Goal: Task Accomplishment & Management: Manage account settings

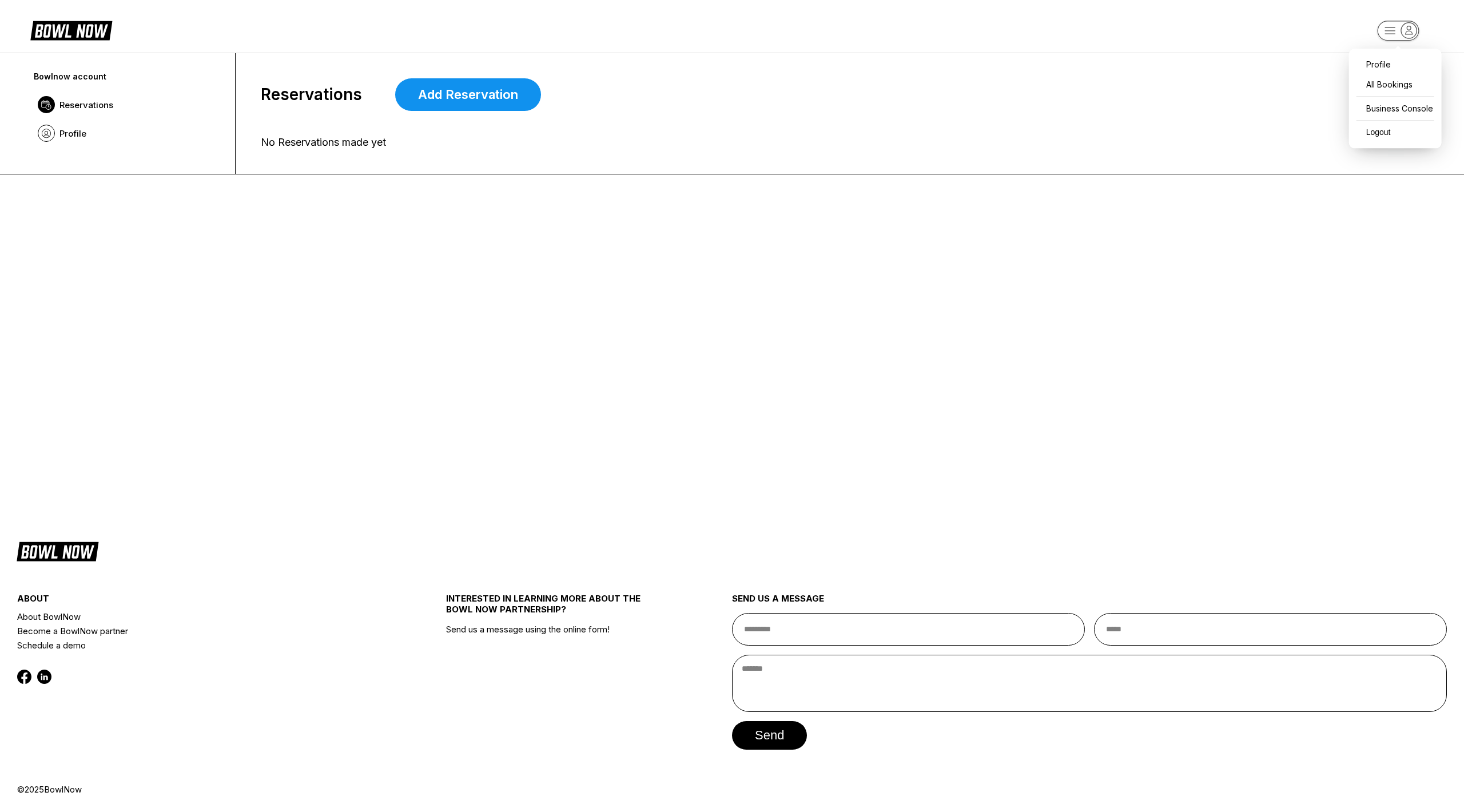
click at [1413, 28] on icon "button" at bounding box center [1408, 31] width 16 height 16
click at [1419, 113] on div "Business Console" at bounding box center [1395, 108] width 81 height 20
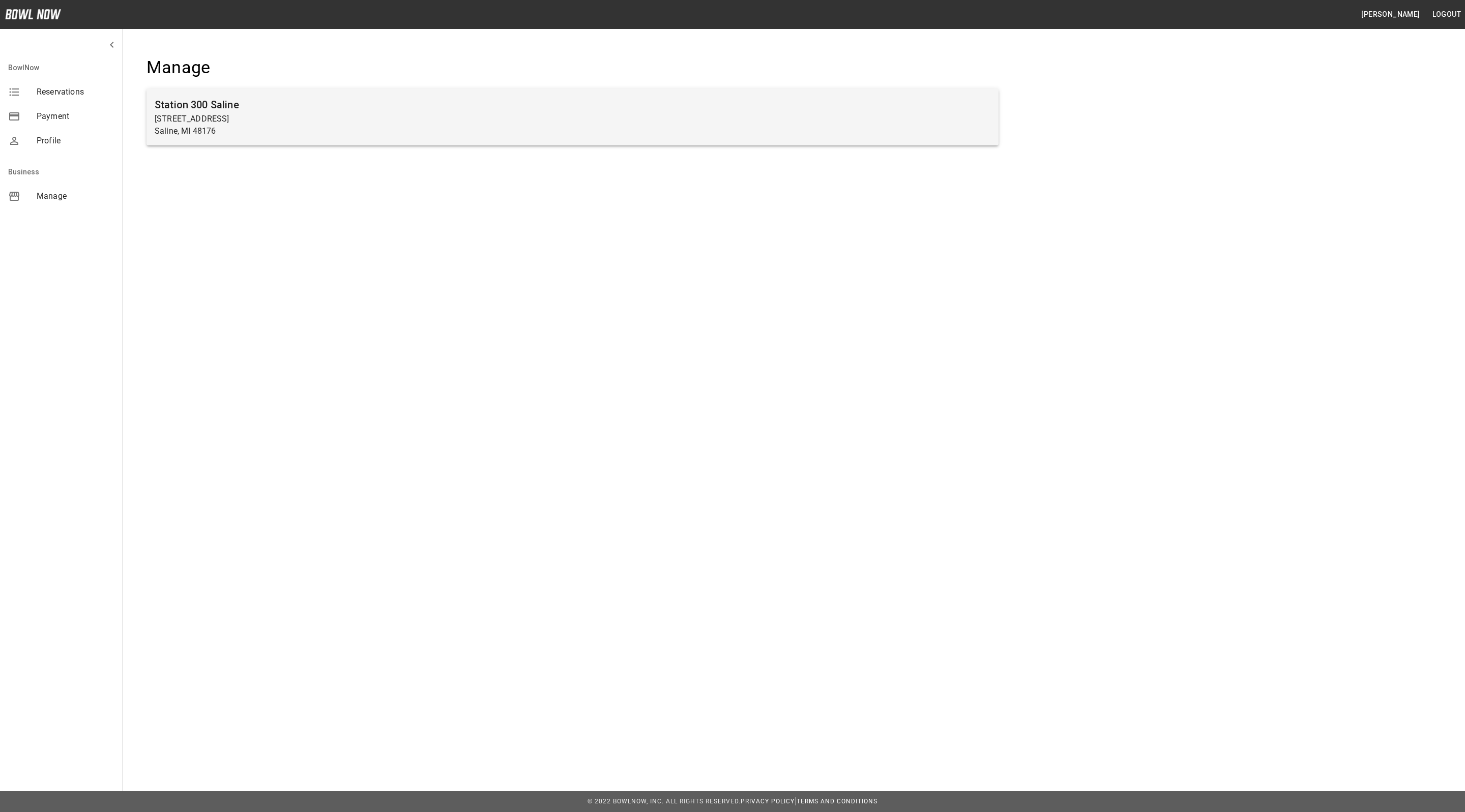
click at [334, 114] on p "[STREET_ADDRESS]" at bounding box center [573, 119] width 836 height 12
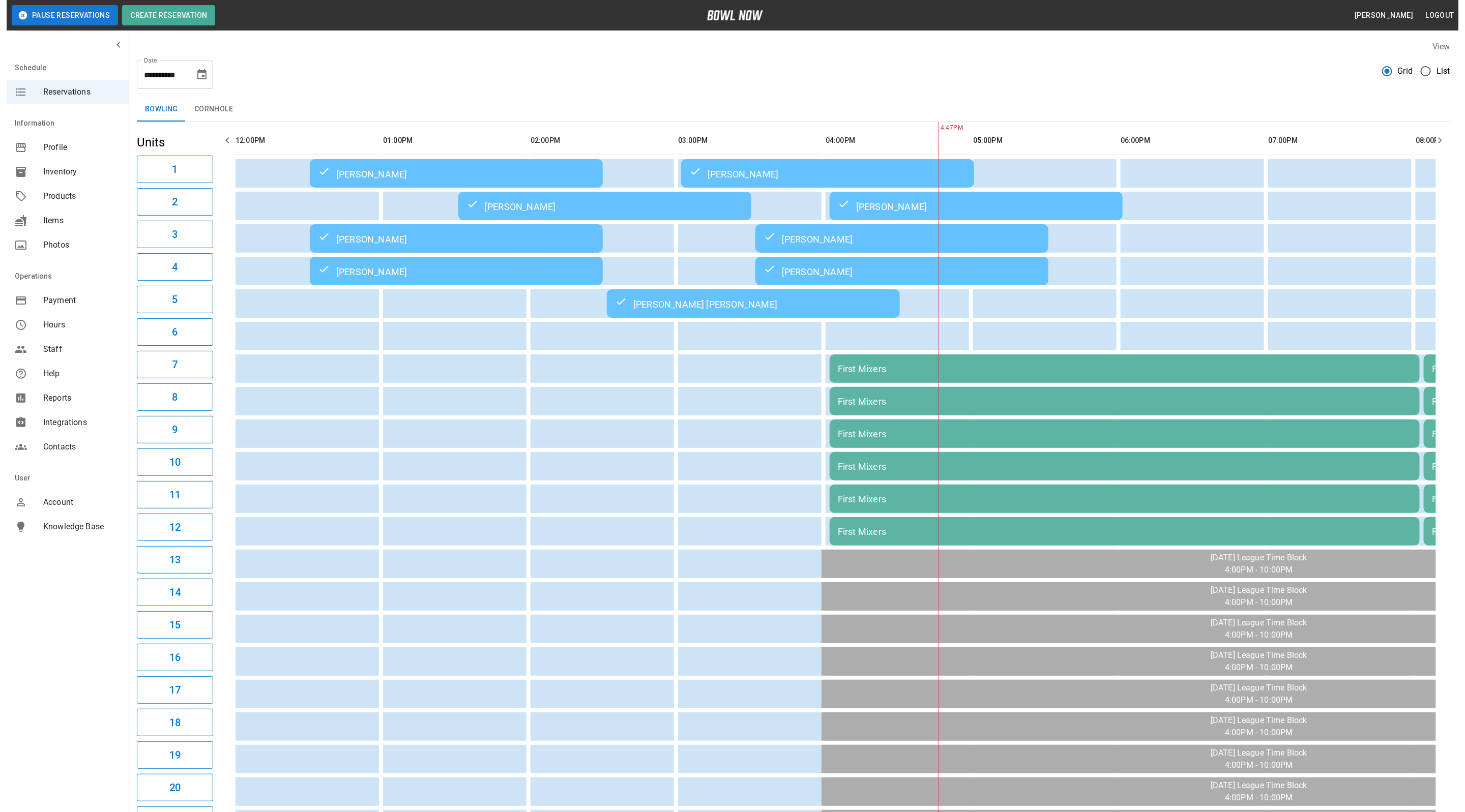
scroll to position [0, 273]
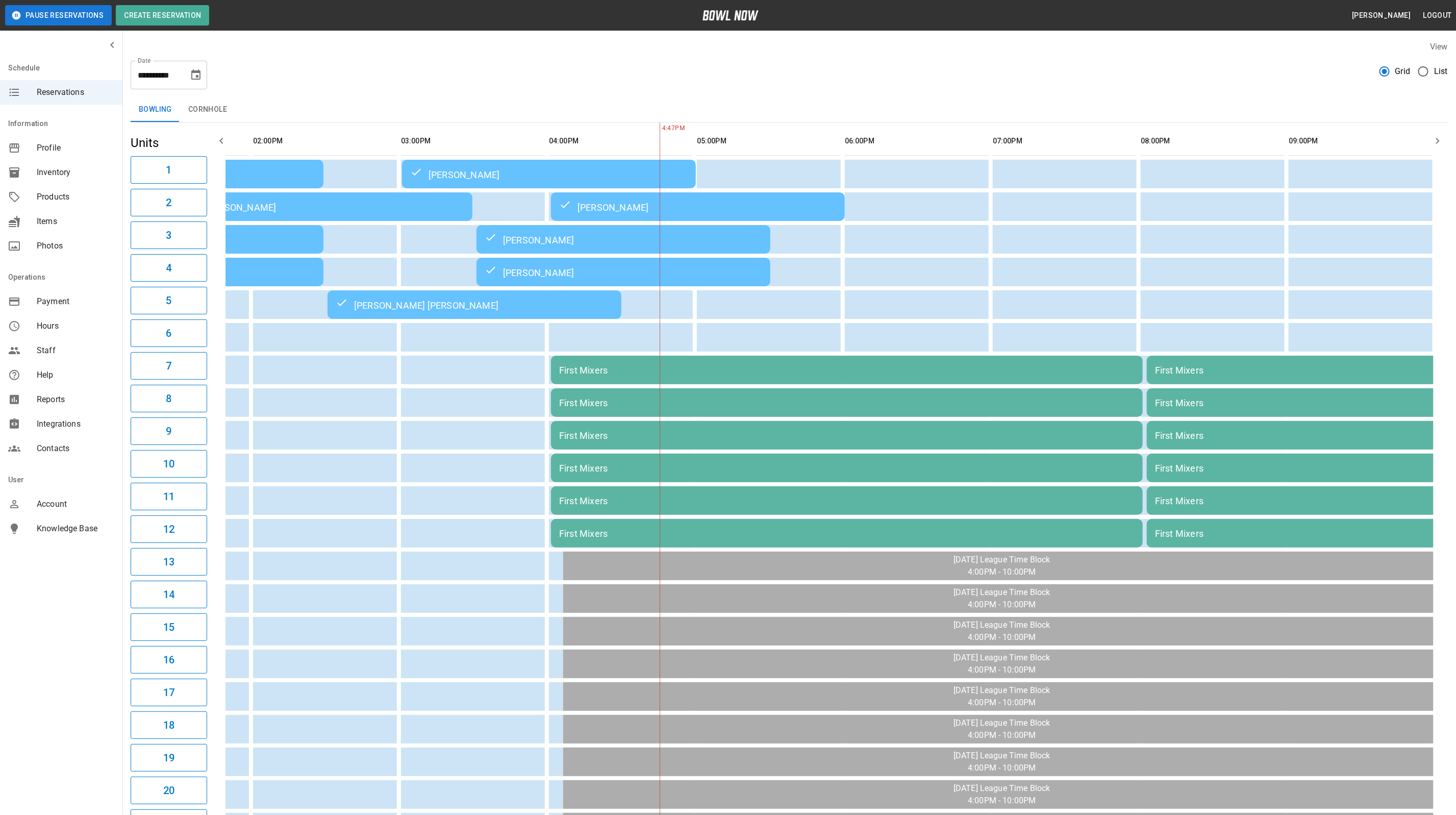
click at [585, 251] on td "Nadav Dueber" at bounding box center [624, 239] width 294 height 29
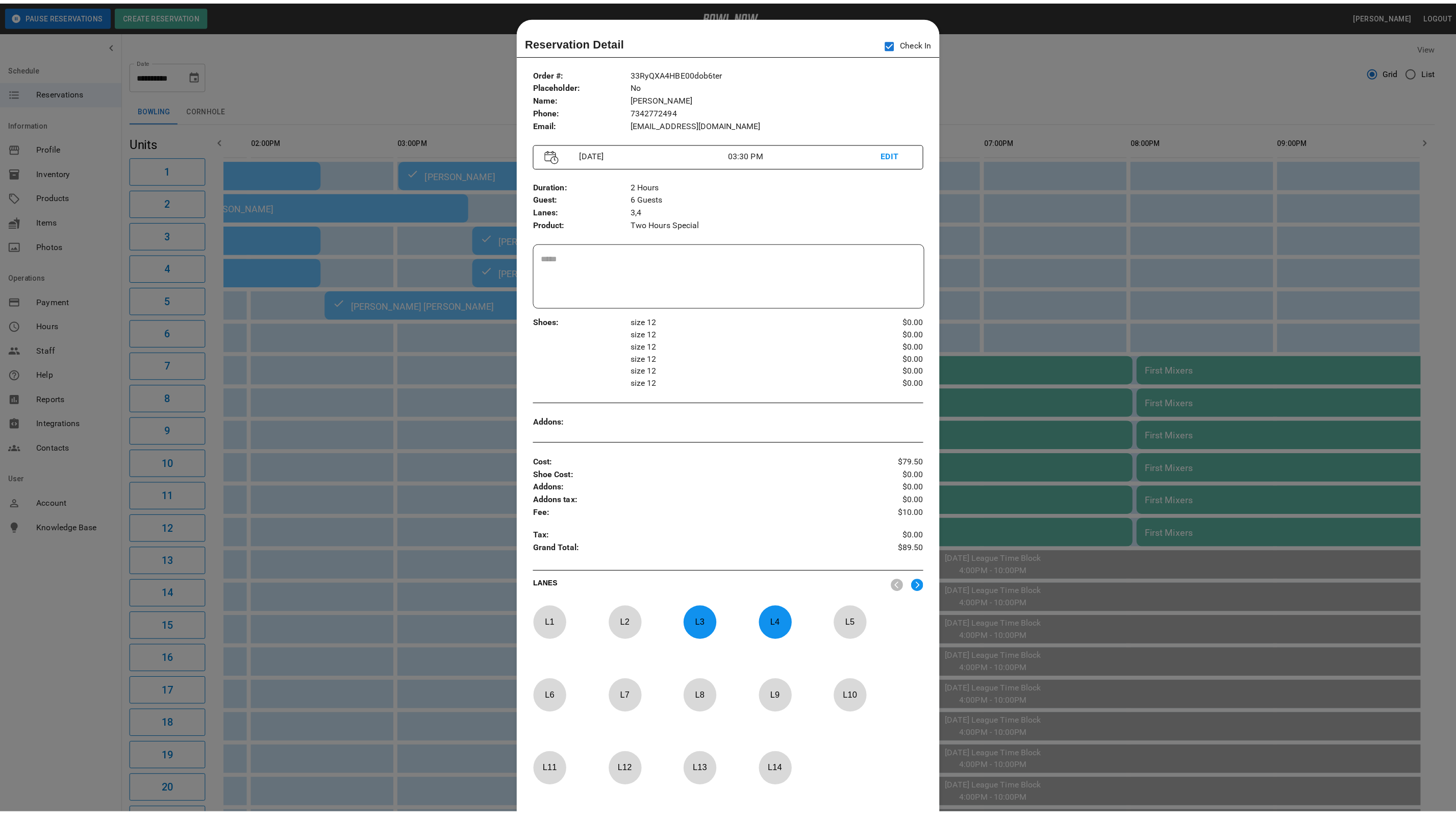
scroll to position [16, 0]
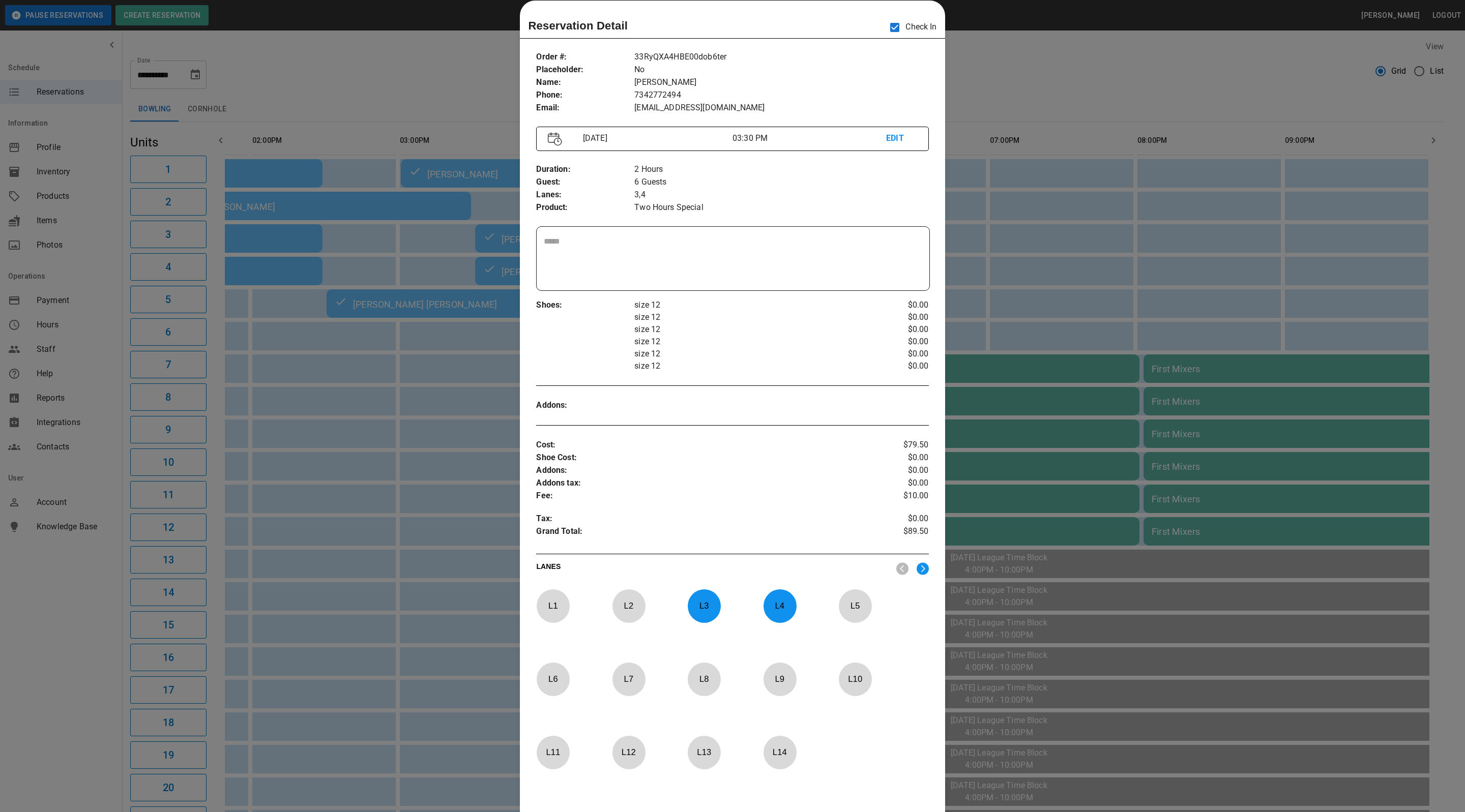
click at [1065, 66] on div at bounding box center [732, 406] width 1465 height 812
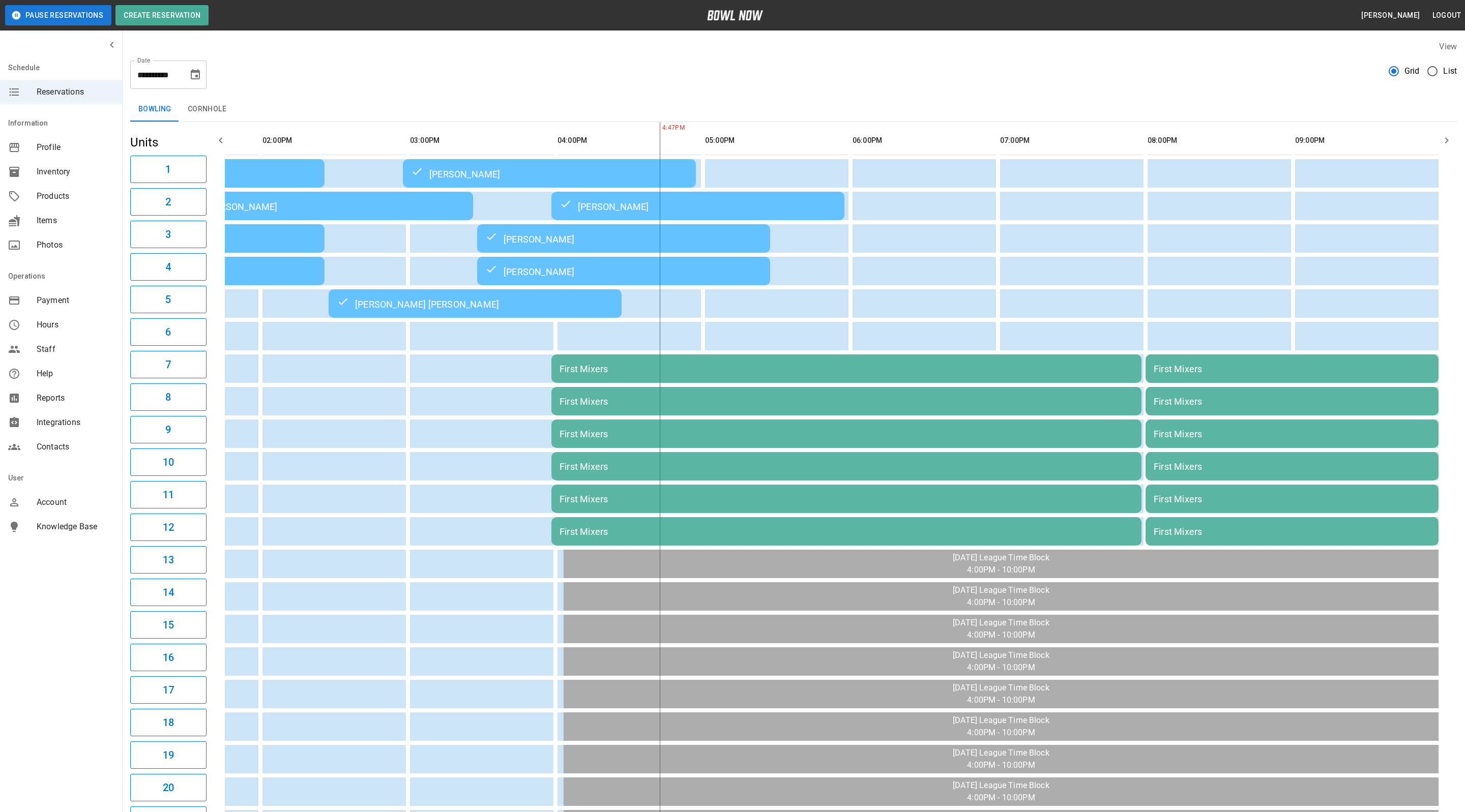
scroll to position [0, 261]
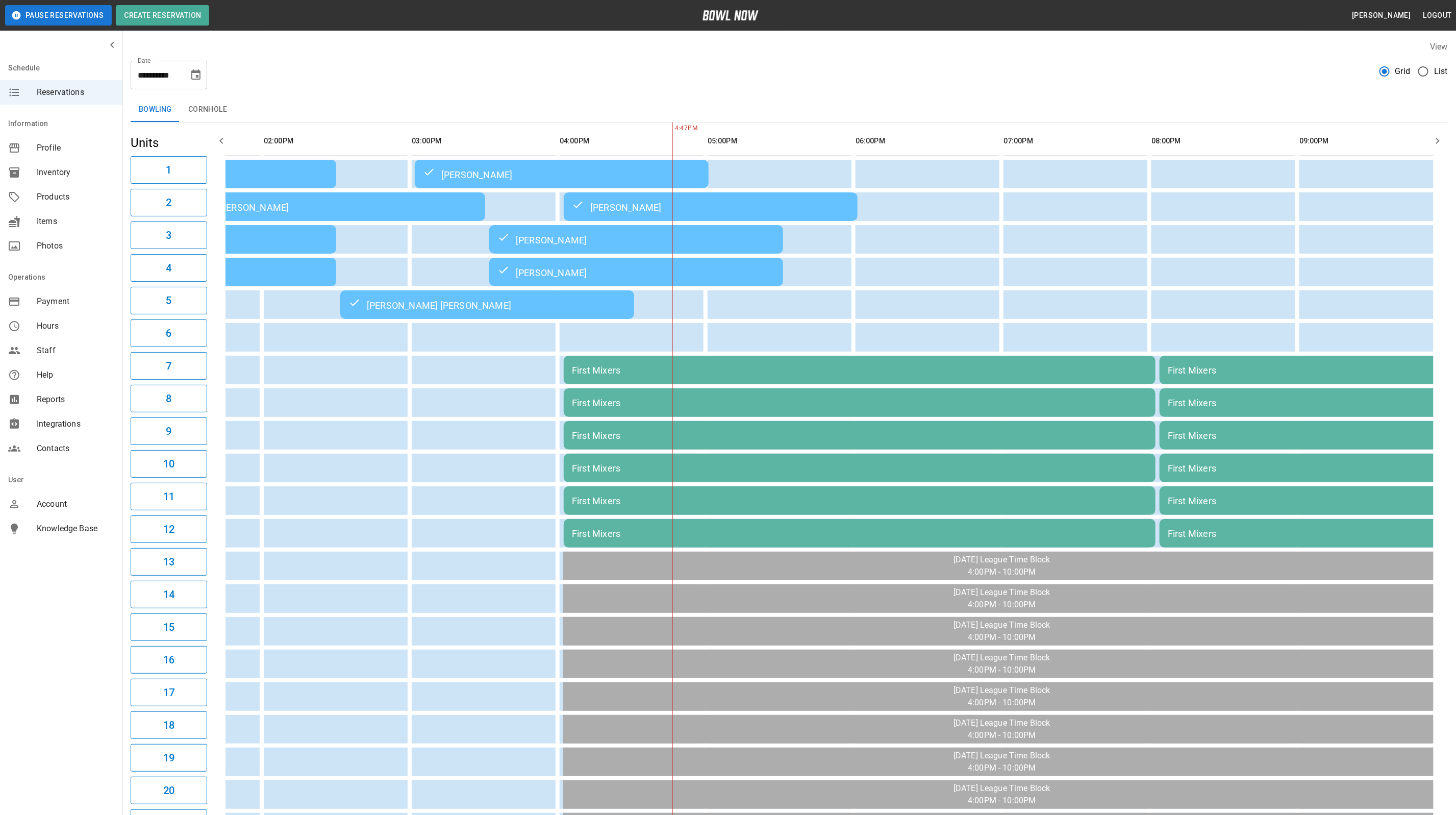
click at [752, 268] on div "Nadav Dueber" at bounding box center [636, 272] width 277 height 12
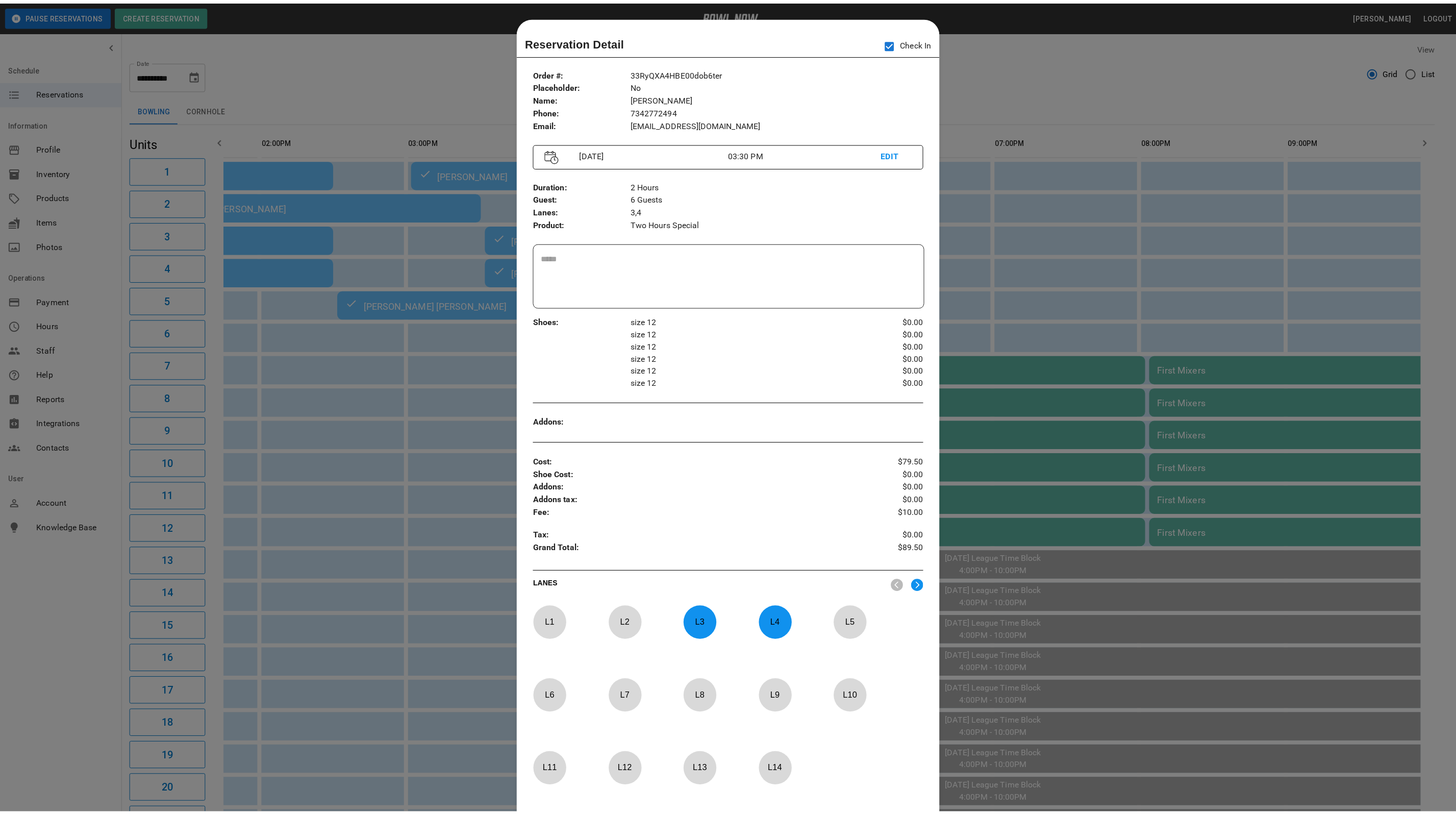
scroll to position [16, 0]
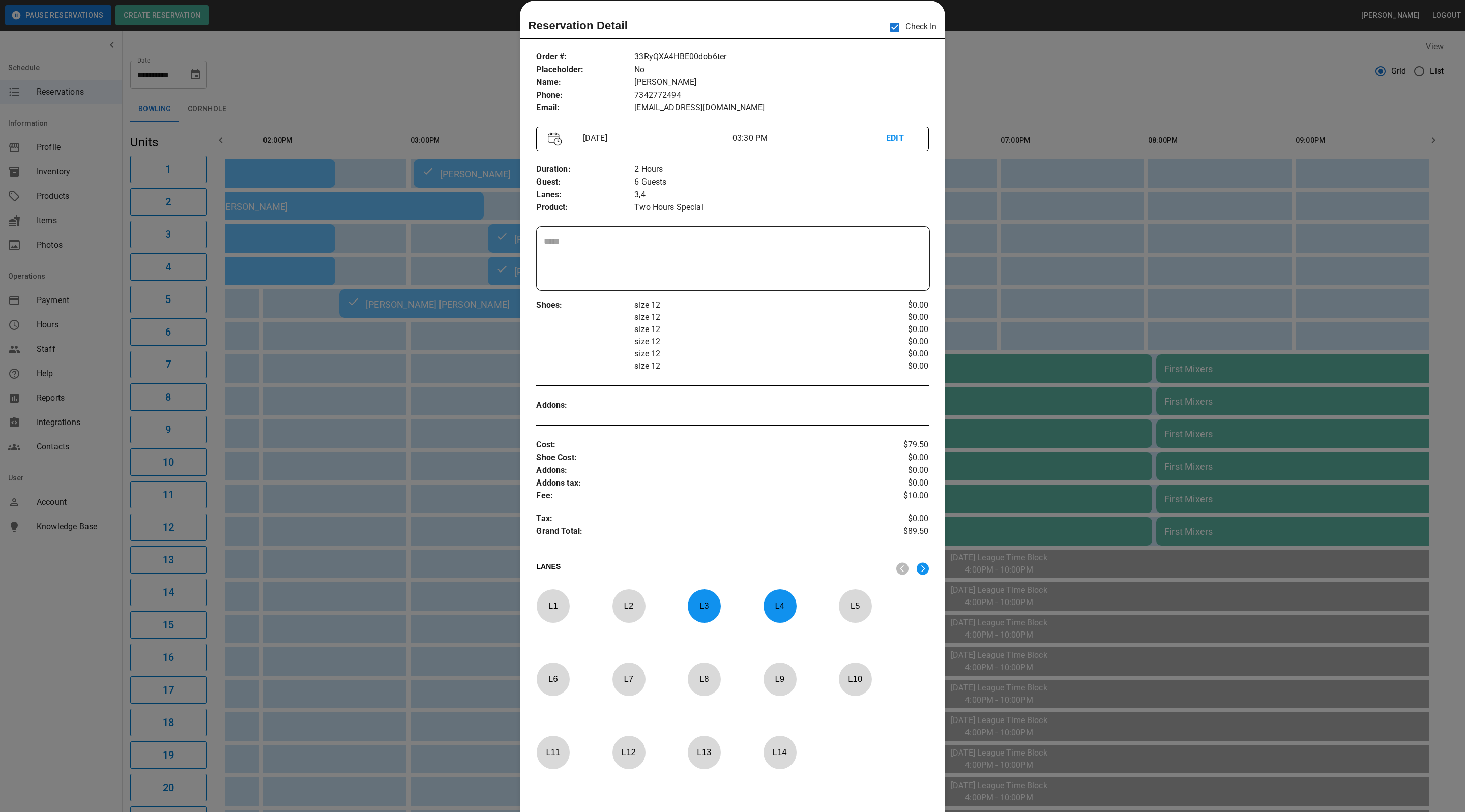
click at [1085, 93] on div at bounding box center [732, 406] width 1465 height 812
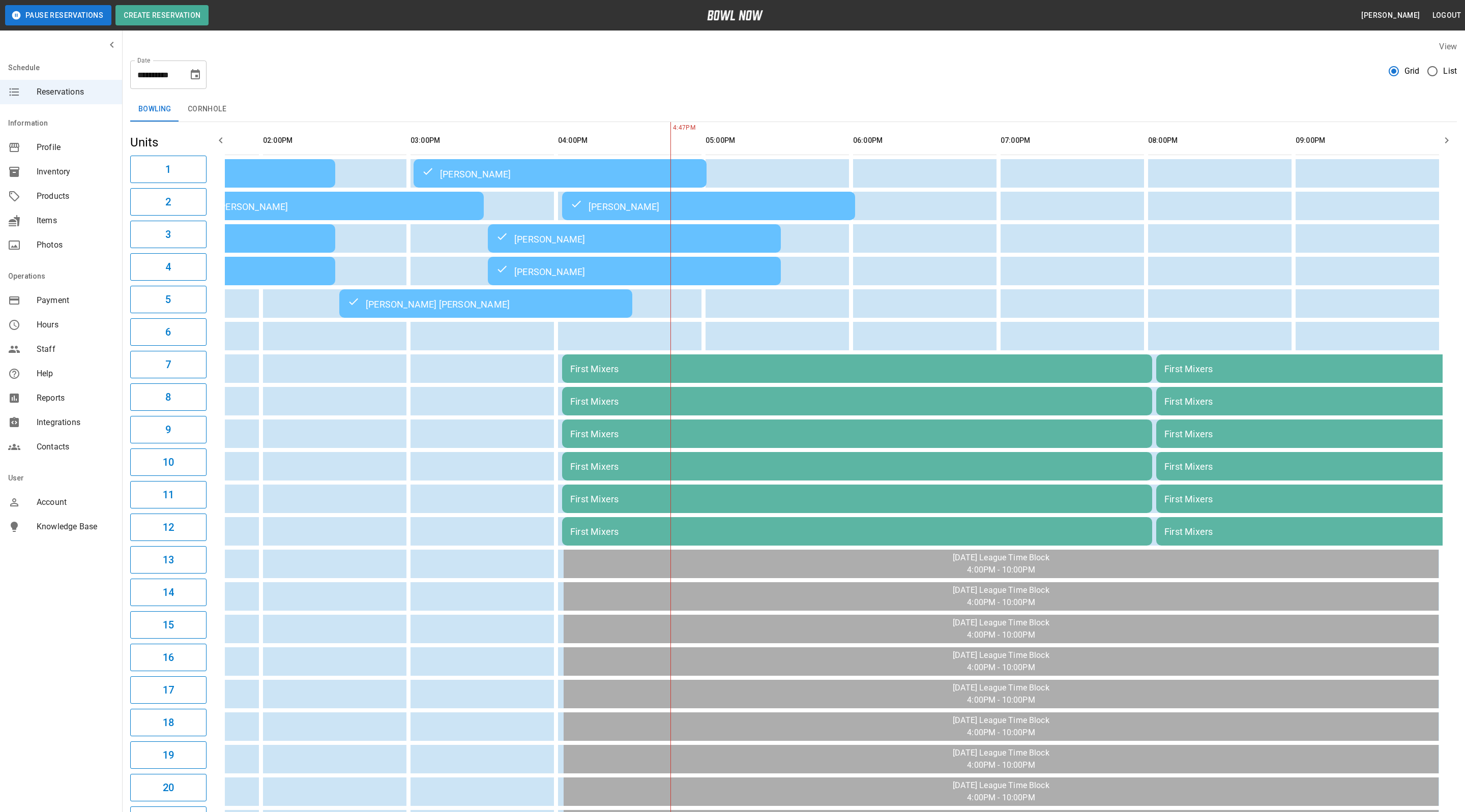
scroll to position [0, 240]
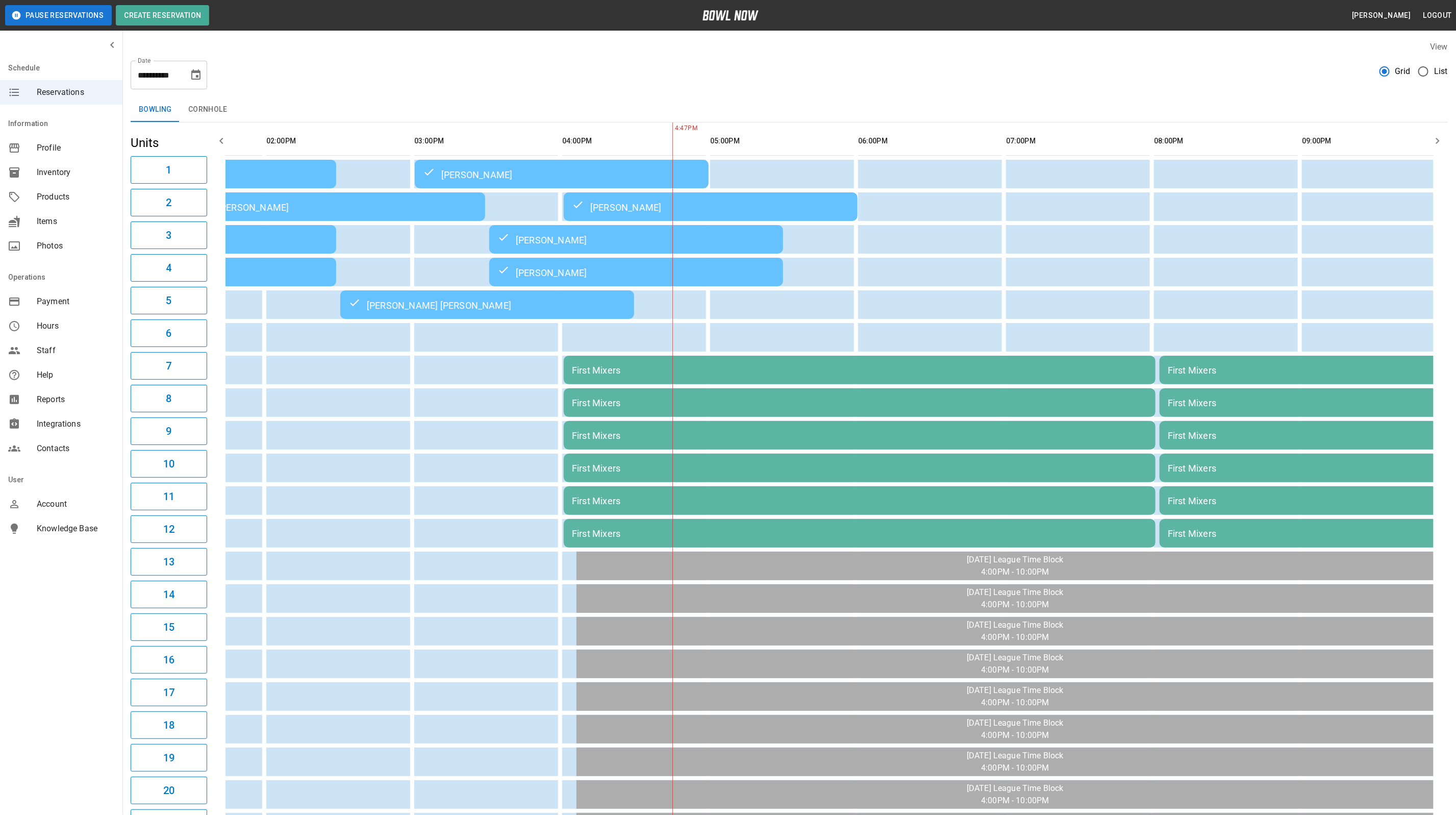
click at [603, 236] on div "Nadav Dueber" at bounding box center [636, 239] width 277 height 12
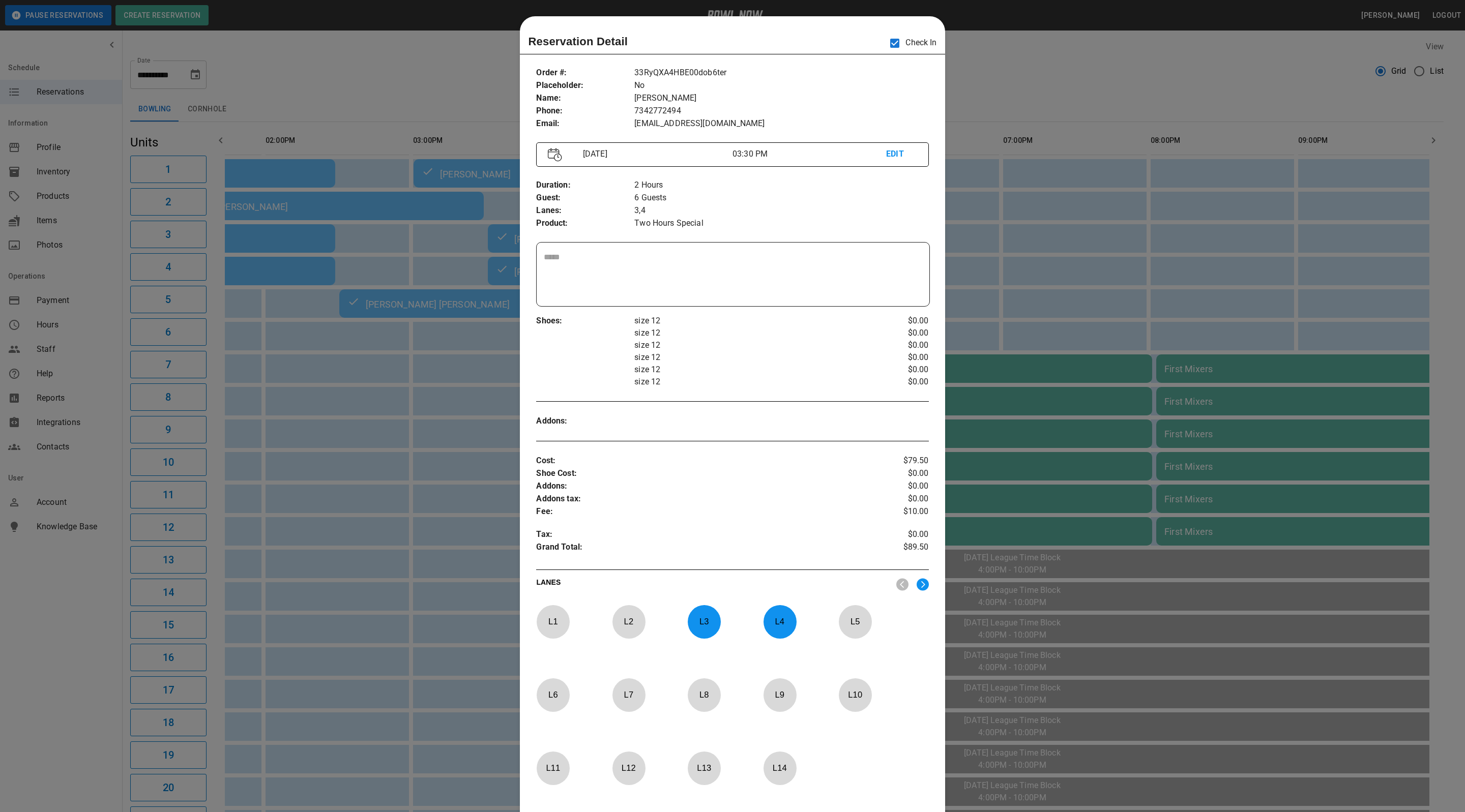
scroll to position [16, 0]
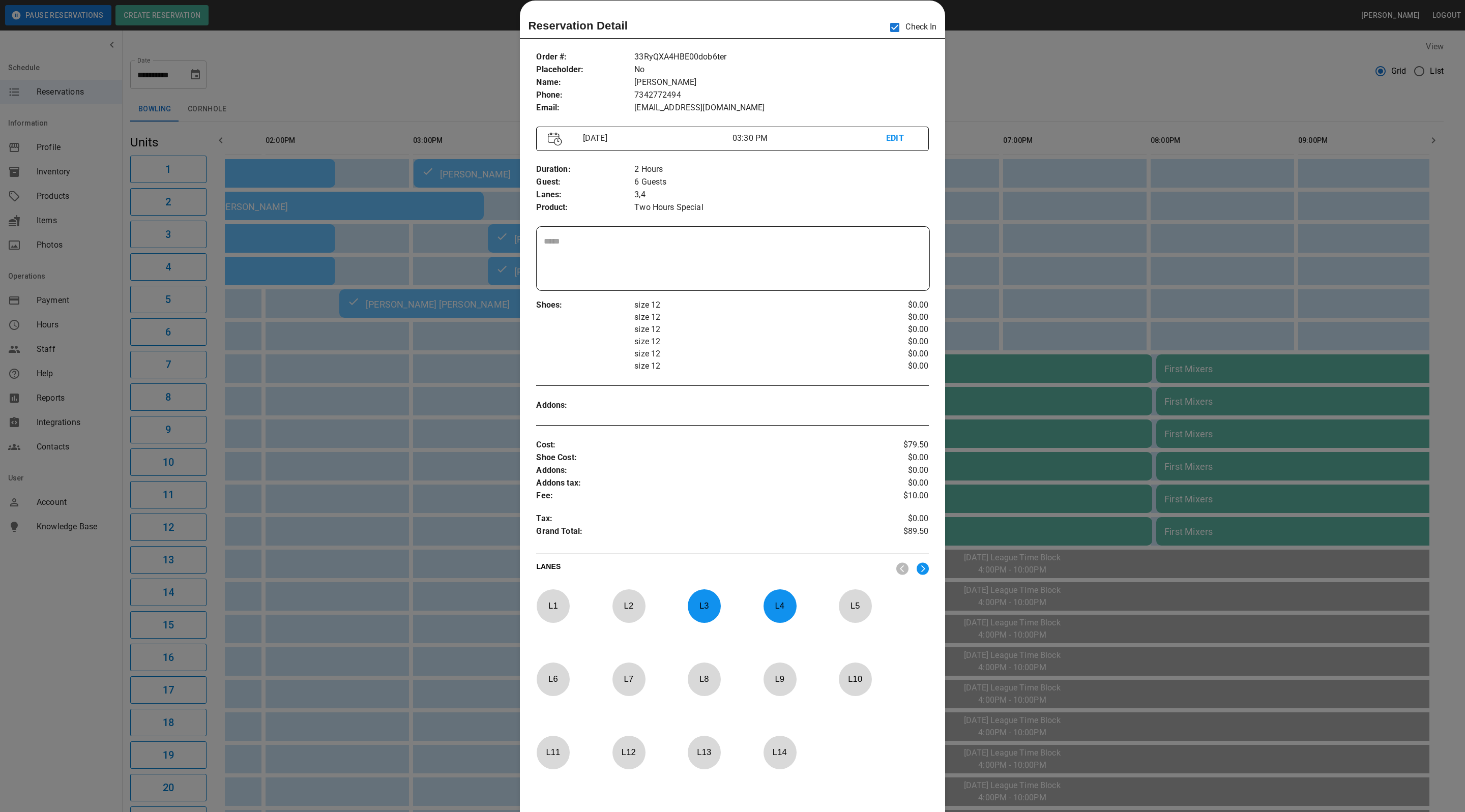
click at [1001, 90] on div at bounding box center [732, 406] width 1465 height 812
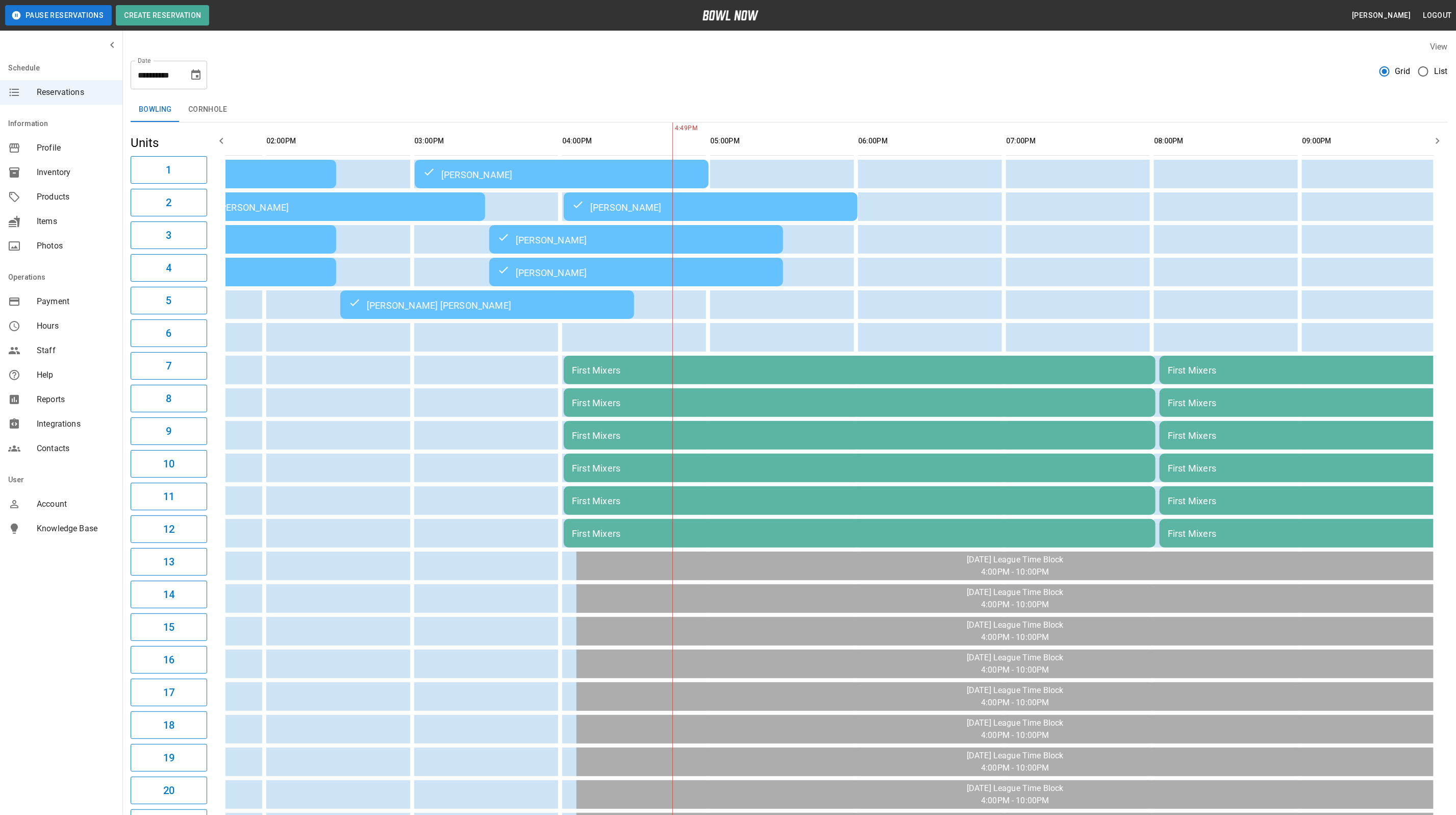
click at [579, 265] on td "Nadav Dueber" at bounding box center [636, 272] width 294 height 29
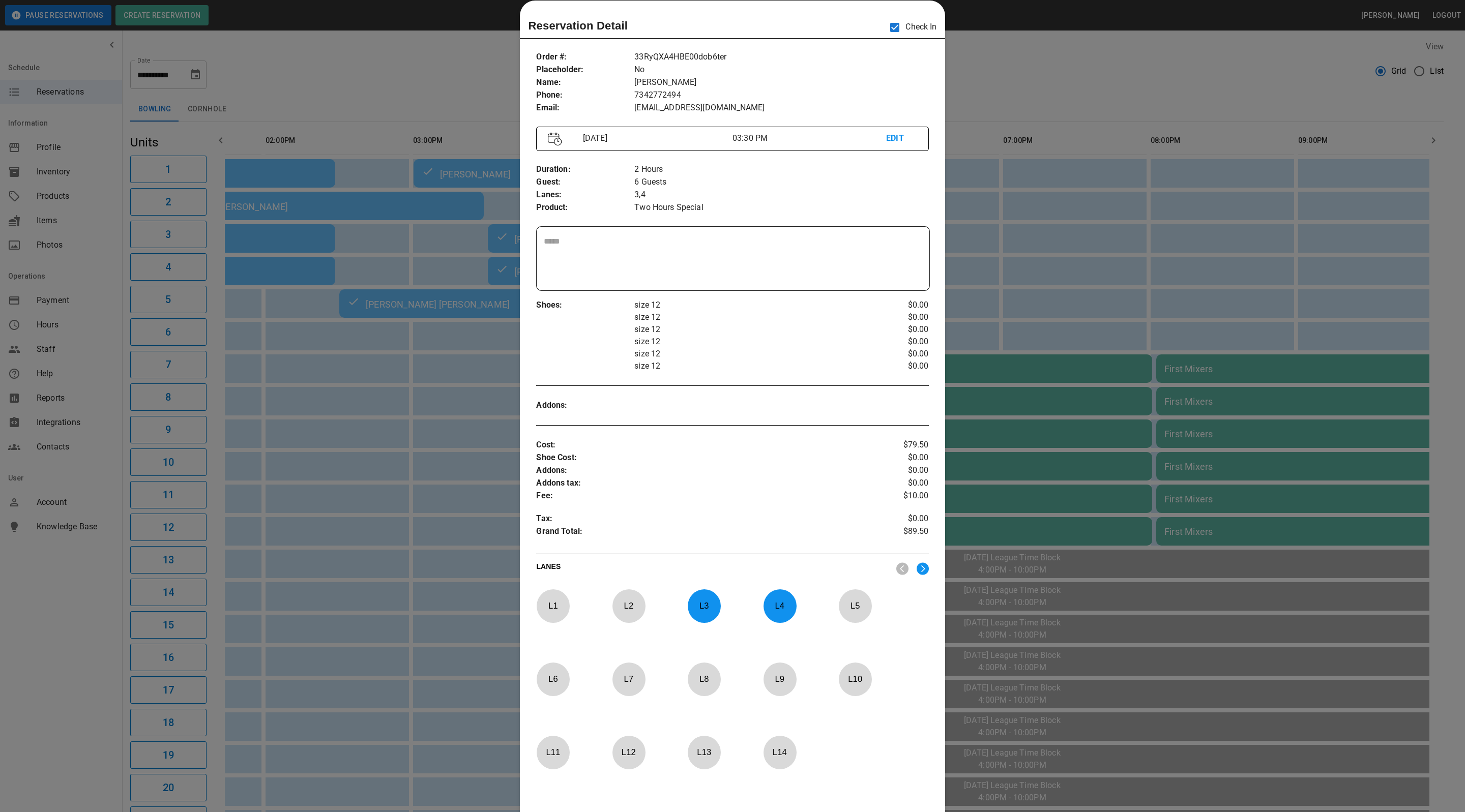
drag, startPoint x: 332, startPoint y: 58, endPoint x: 177, endPoint y: 35, distance: 156.7
click at [328, 58] on div at bounding box center [732, 406] width 1465 height 812
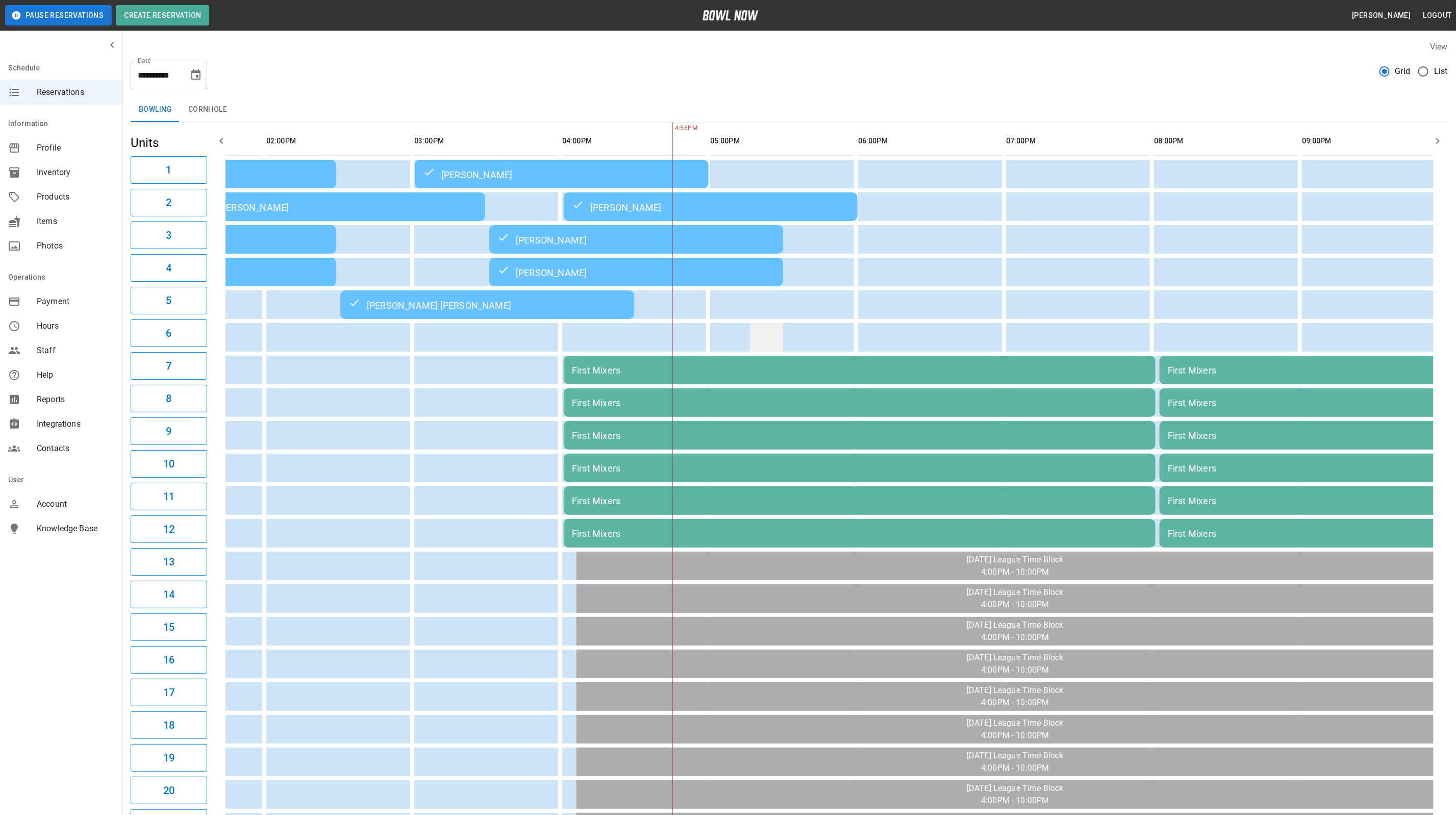
scroll to position [77, 0]
